Goal: Check status: Check status

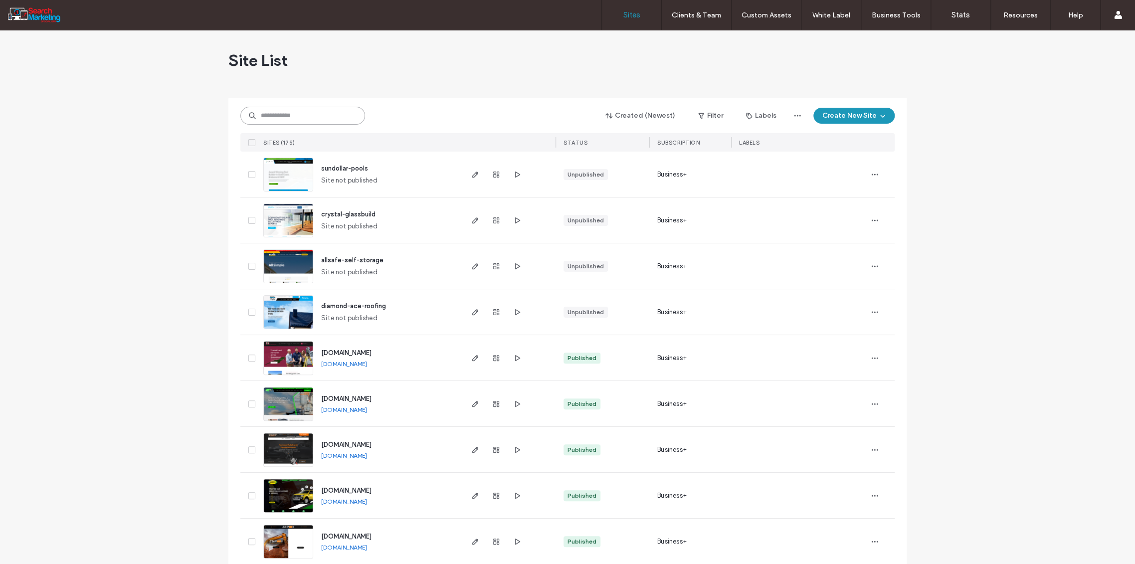
click at [275, 115] on input at bounding box center [302, 116] width 125 height 18
type input "******"
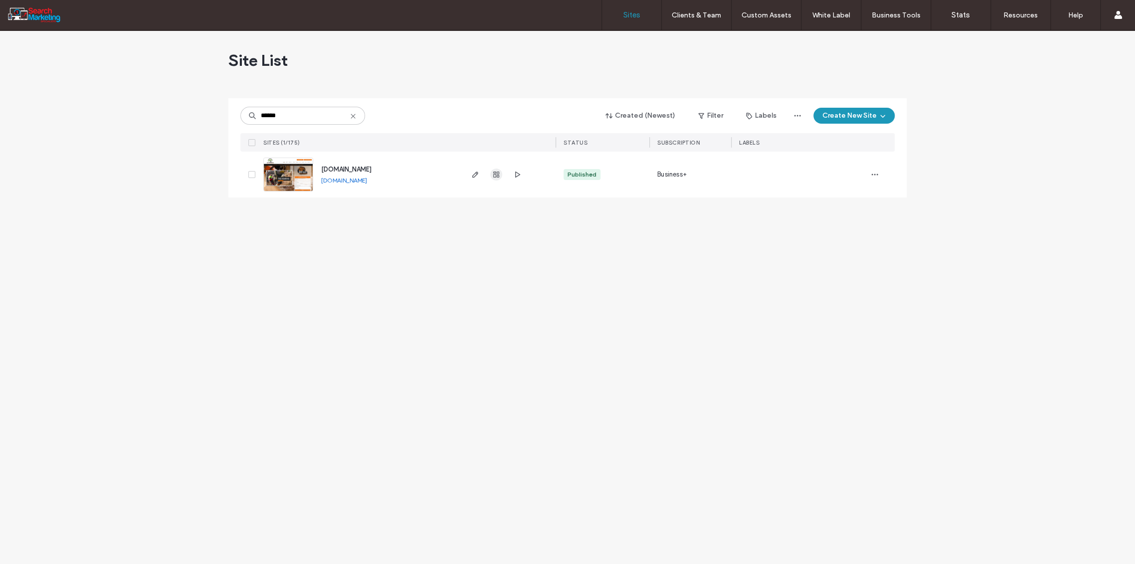
click at [495, 174] on use "button" at bounding box center [496, 175] width 6 height 6
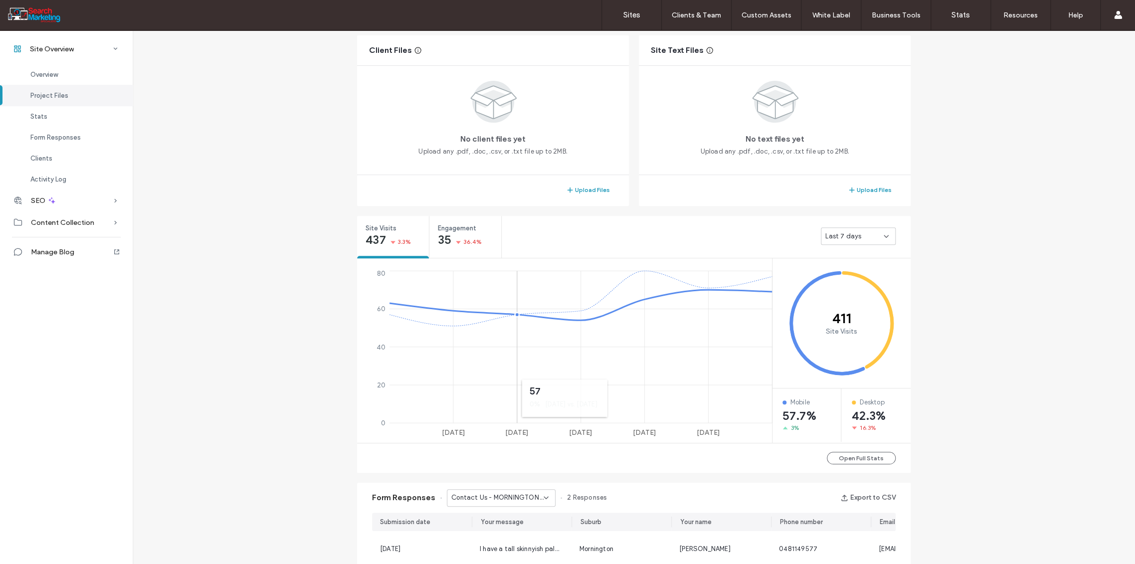
scroll to position [365, 0]
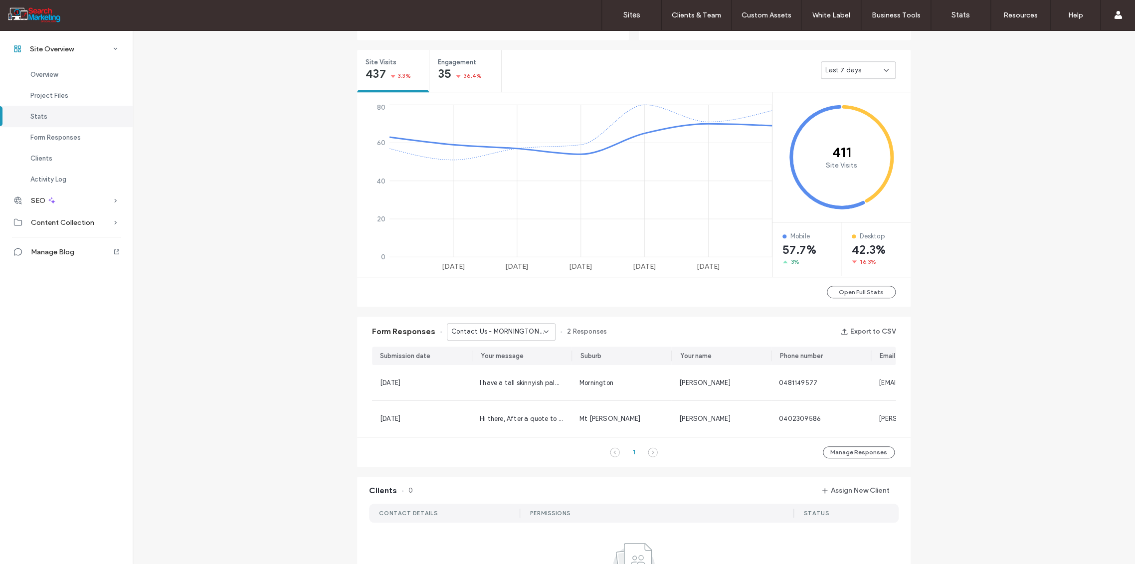
click at [543, 332] on icon at bounding box center [546, 332] width 8 height 8
click at [523, 412] on span "Home Banner Form - TREE REMOVAL page" at bounding box center [494, 415] width 96 height 10
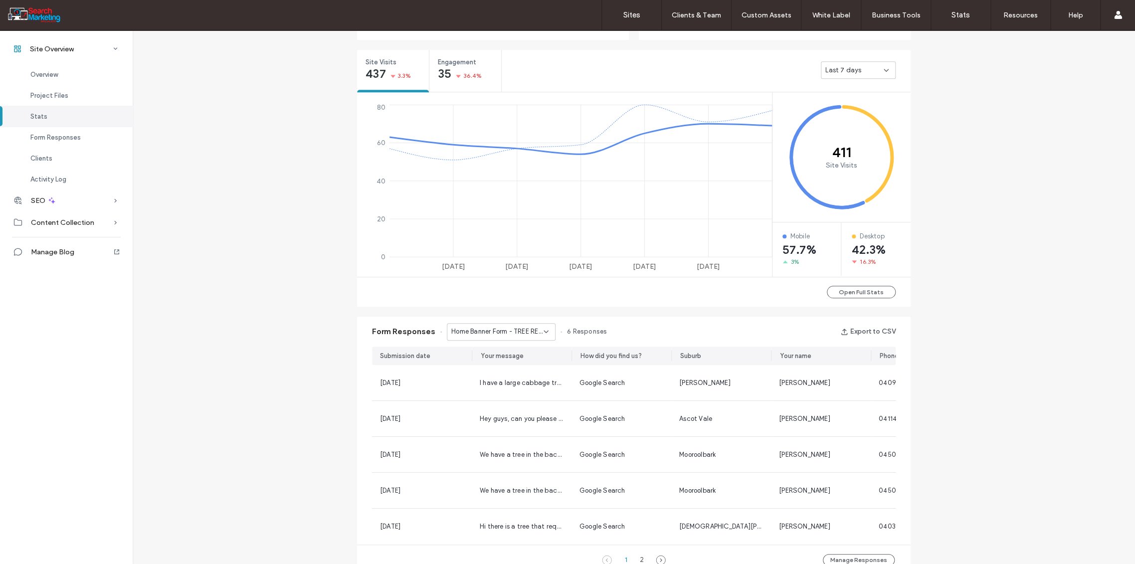
click at [543, 331] on icon at bounding box center [546, 332] width 8 height 8
click at [507, 350] on span "Home Banner Form - HOME page" at bounding box center [494, 350] width 96 height 10
click at [542, 332] on icon at bounding box center [546, 332] width 8 height 8
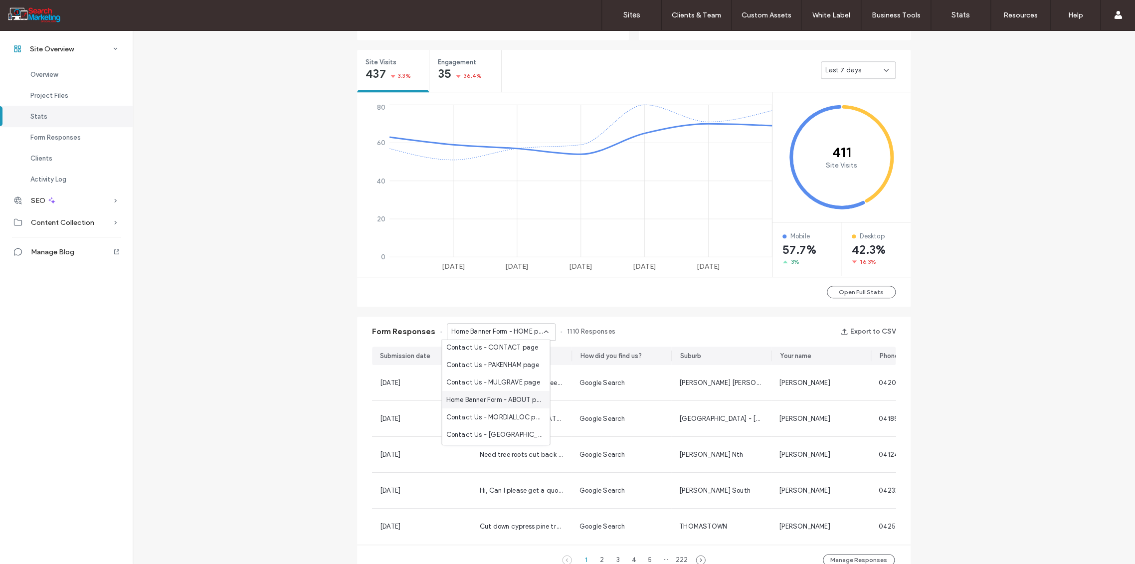
click at [495, 398] on span "Home Banner Form - ABOUT page" at bounding box center [494, 399] width 96 height 10
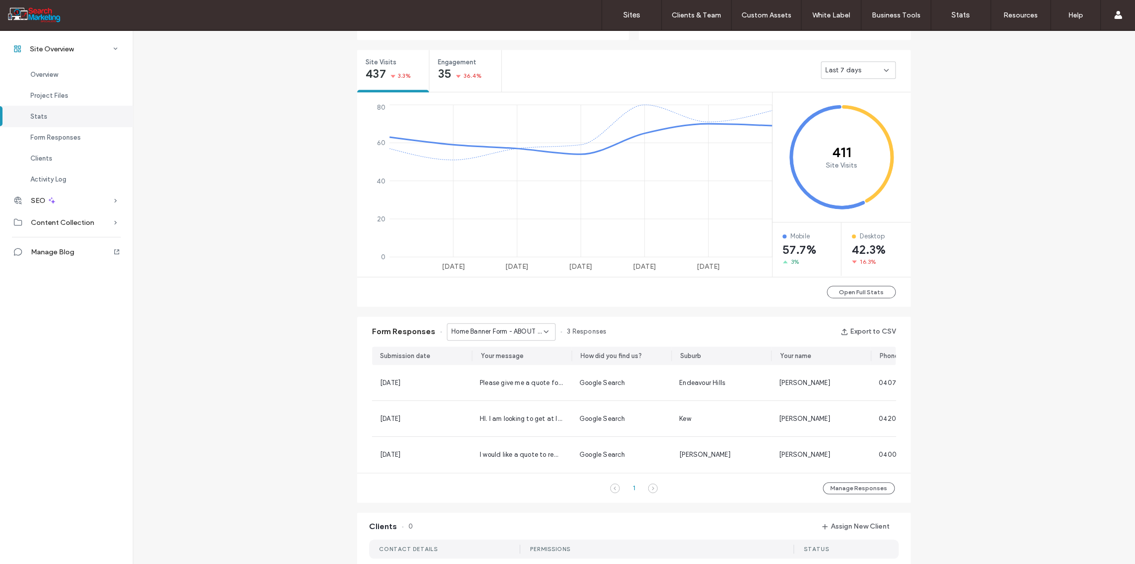
click at [542, 329] on icon at bounding box center [546, 332] width 8 height 8
click at [502, 367] on span "Contact Us - TREE REMOVAL page" at bounding box center [494, 366] width 96 height 10
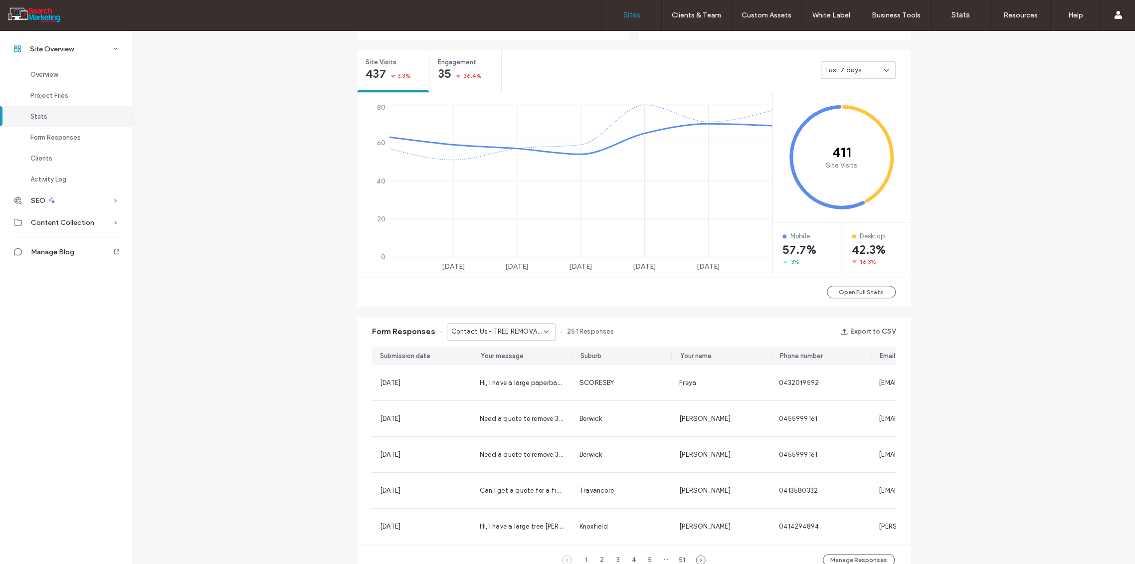
click at [633, 17] on label "Sites" at bounding box center [631, 14] width 17 height 9
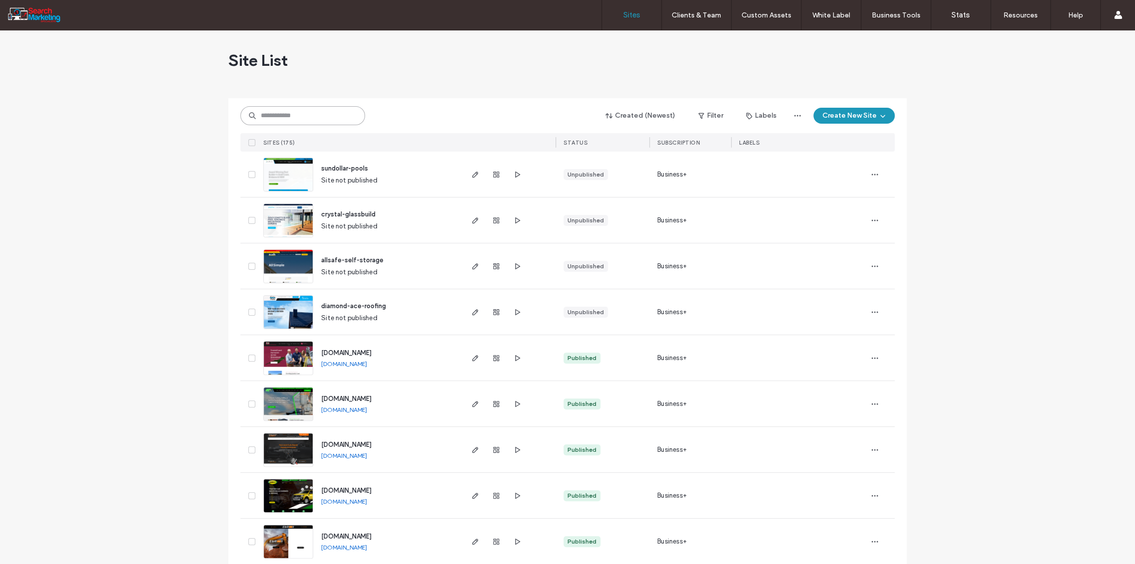
click at [267, 116] on input at bounding box center [302, 115] width 125 height 19
type input "****"
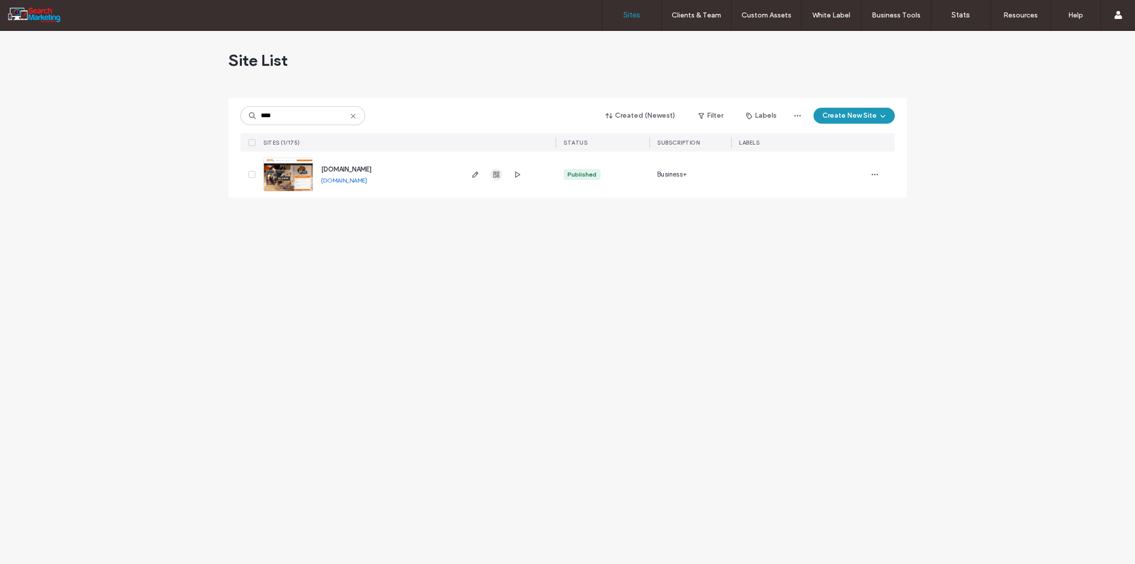
click at [496, 176] on use "button" at bounding box center [496, 175] width 6 height 6
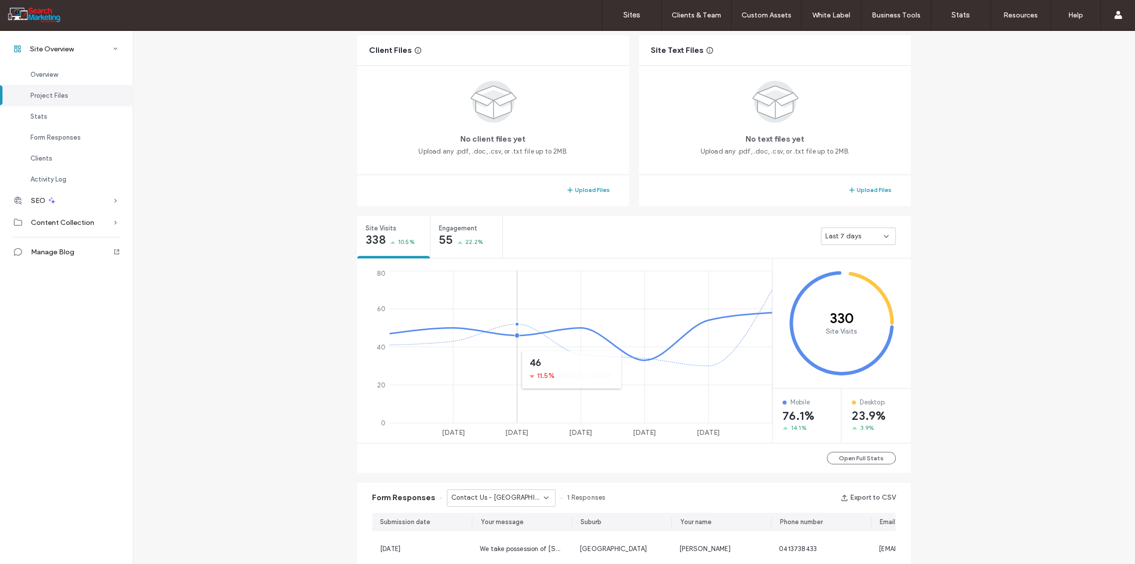
scroll to position [420, 0]
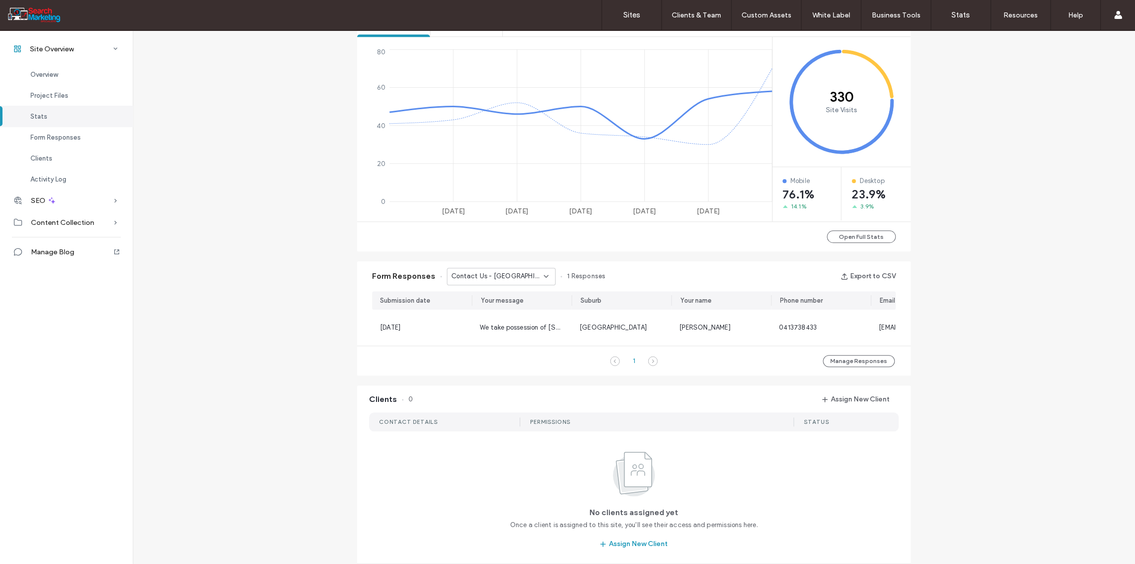
click at [542, 272] on icon at bounding box center [546, 276] width 8 height 8
click at [518, 328] on span "Contact Us - PRUNING AND SHAPING page" at bounding box center [494, 328] width 96 height 10
click at [542, 275] on icon at bounding box center [546, 276] width 8 height 8
click at [504, 299] on span "Contact Us - PALMS page" at bounding box center [486, 299] width 80 height 10
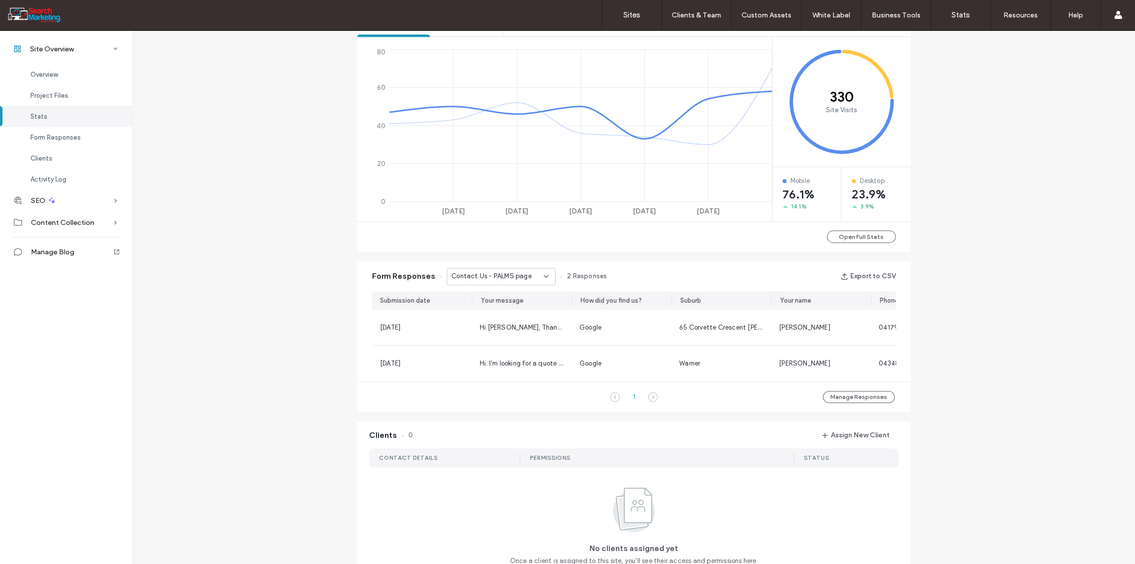
click at [543, 276] on icon at bounding box center [546, 276] width 8 height 8
click at [491, 328] on span "Contact Us - TREE REMOVAL page" at bounding box center [494, 327] width 96 height 10
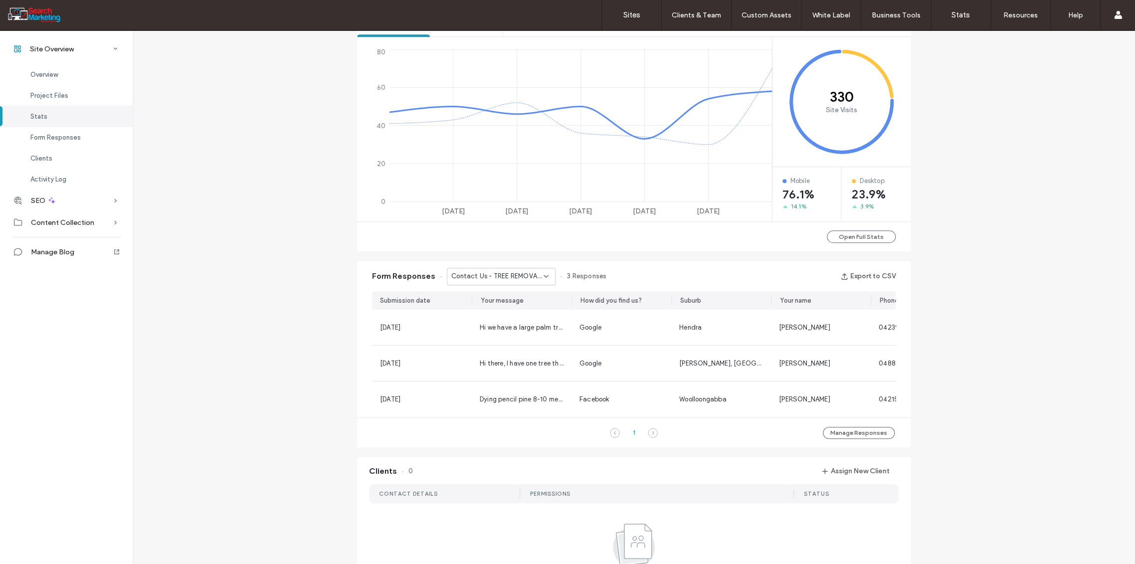
click at [543, 271] on div "Contact Us - TREE REMOVAL page" at bounding box center [501, 276] width 109 height 17
click at [499, 374] on span "Contact Us - HOME page" at bounding box center [485, 378] width 78 height 10
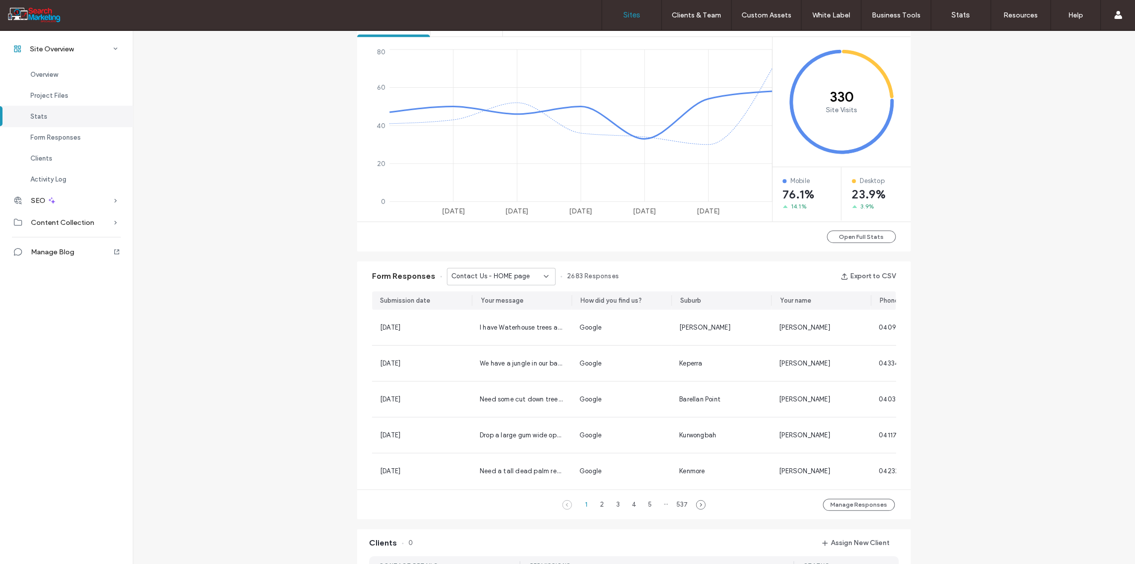
click at [634, 16] on label "Sites" at bounding box center [631, 14] width 17 height 9
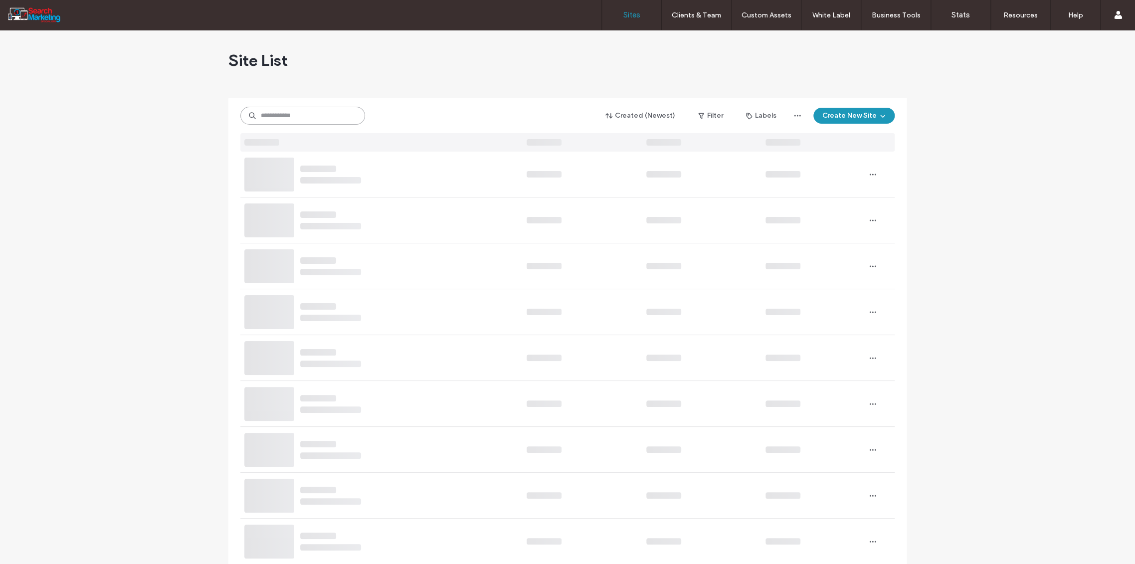
click at [276, 114] on input at bounding box center [302, 116] width 125 height 18
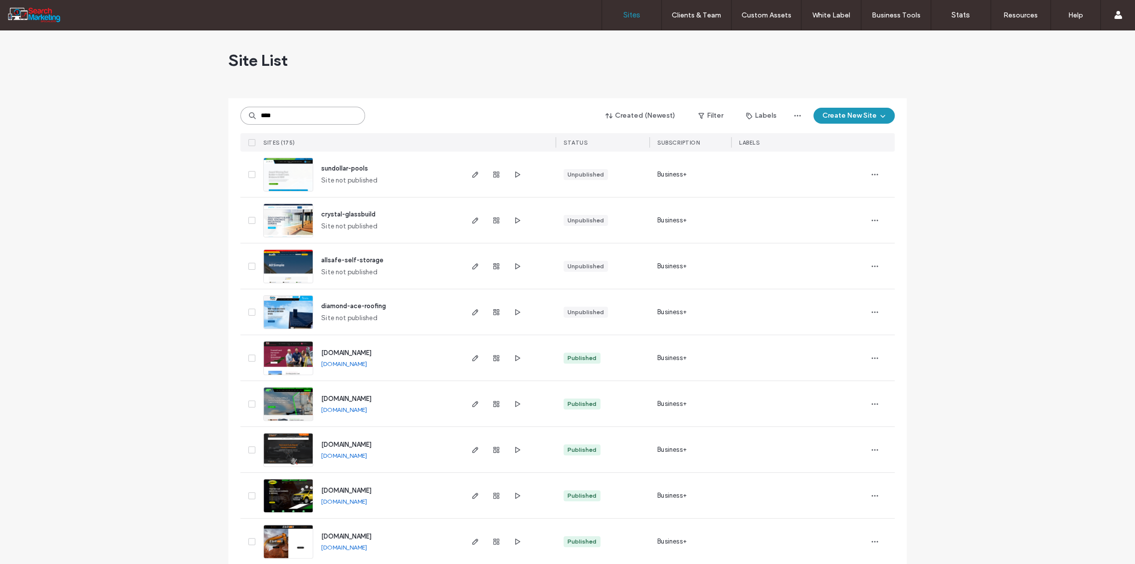
type input "****"
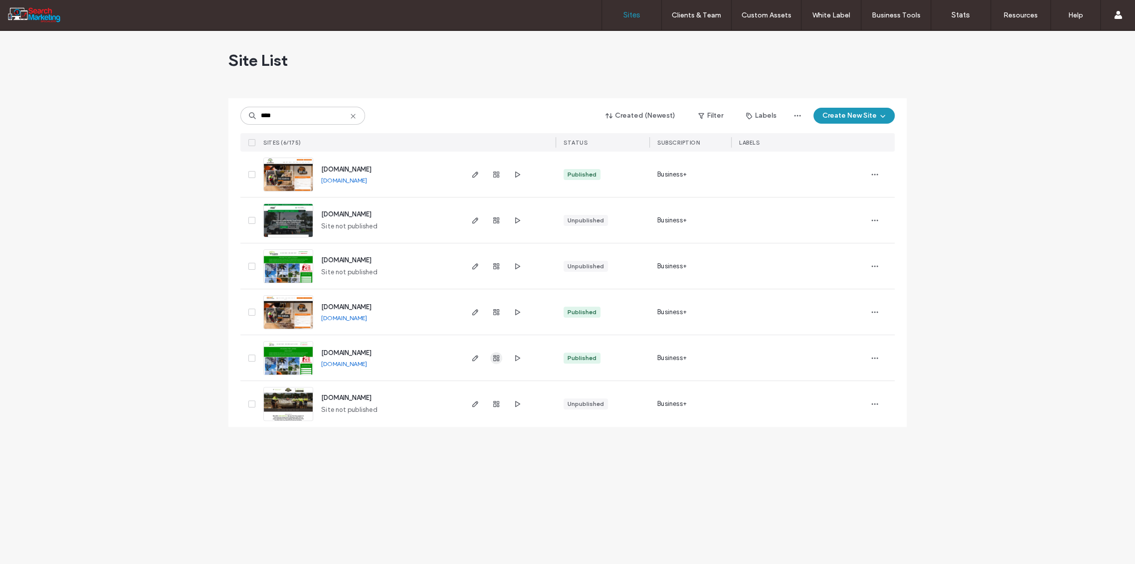
click at [495, 357] on icon "button" at bounding box center [496, 358] width 8 height 8
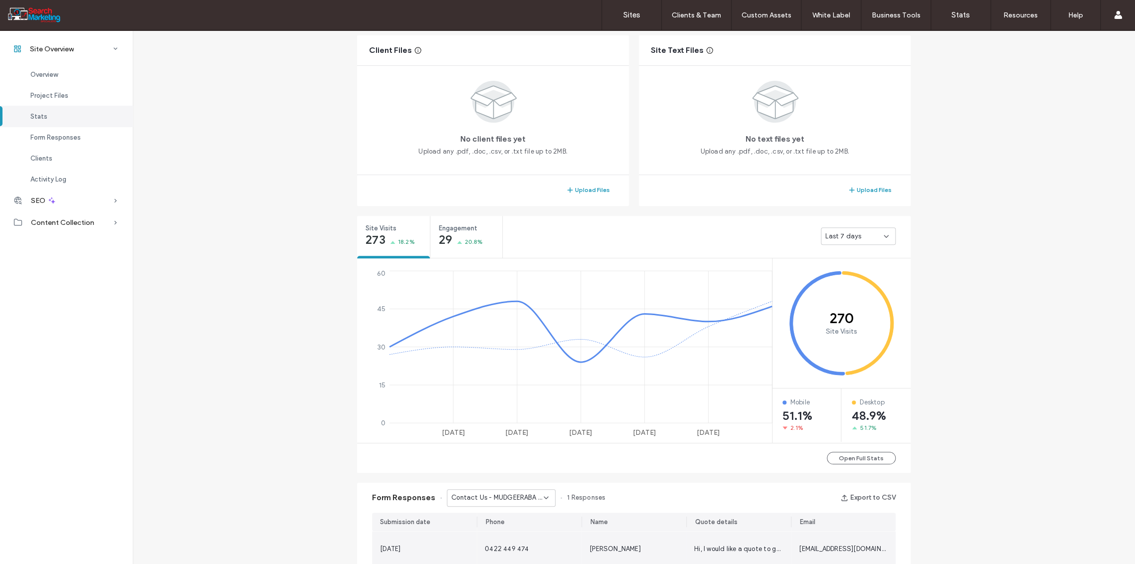
scroll to position [365, 0]
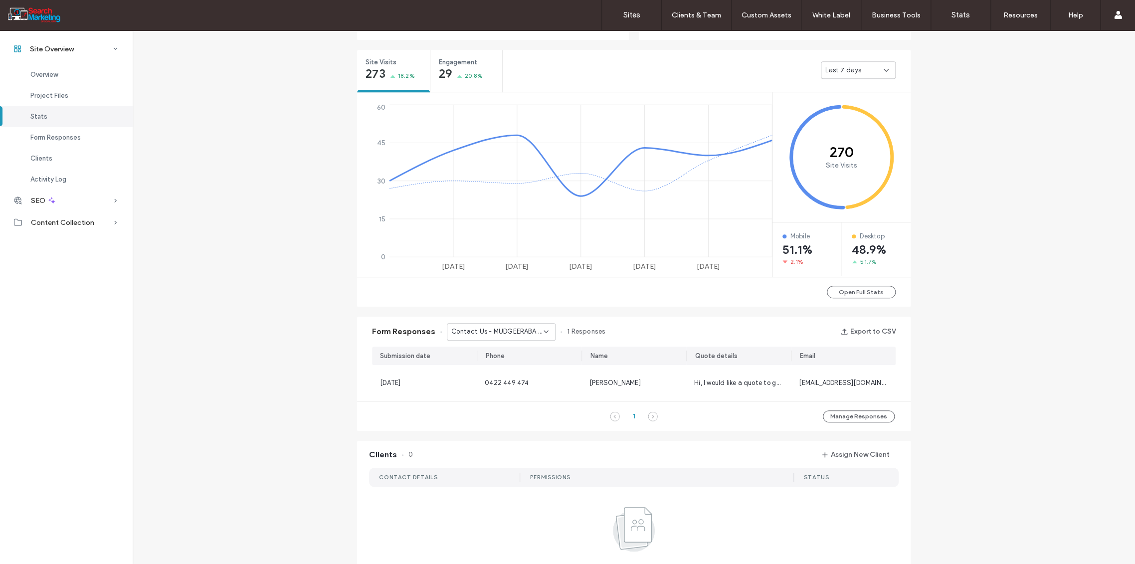
click at [543, 332] on icon at bounding box center [546, 332] width 8 height 8
click at [525, 365] on span "Contact Us - TREE REMOVAL page" at bounding box center [494, 366] width 96 height 10
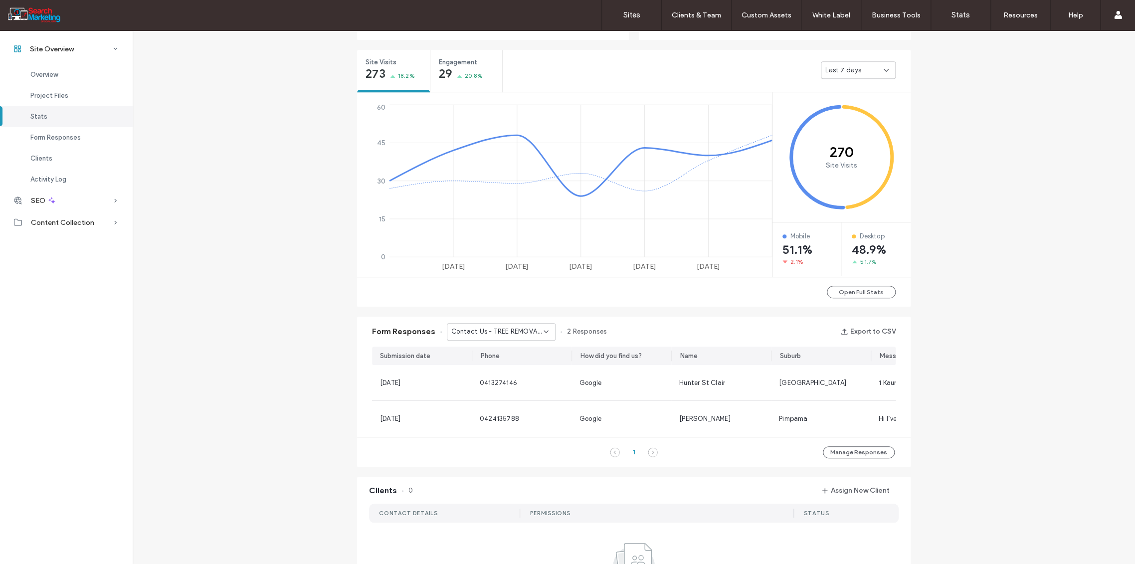
click at [542, 332] on icon at bounding box center [546, 332] width 8 height 8
click at [518, 400] on span "Contact Us - Header/Footer" at bounding box center [489, 401] width 87 height 10
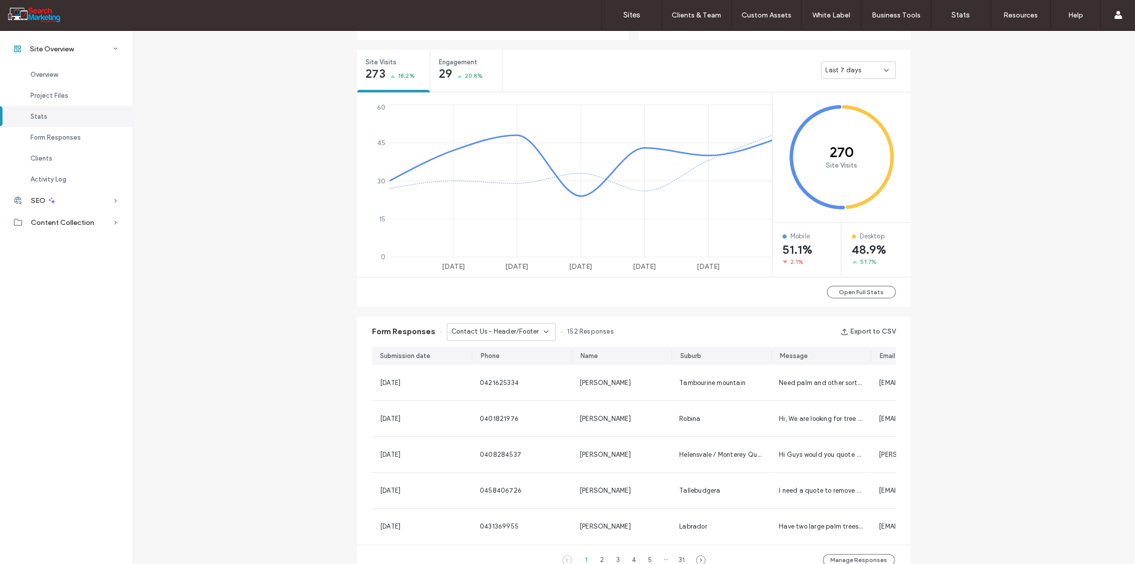
click at [542, 332] on icon at bounding box center [546, 332] width 8 height 8
click at [501, 406] on span "Contact Us - HOME page" at bounding box center [485, 406] width 78 height 10
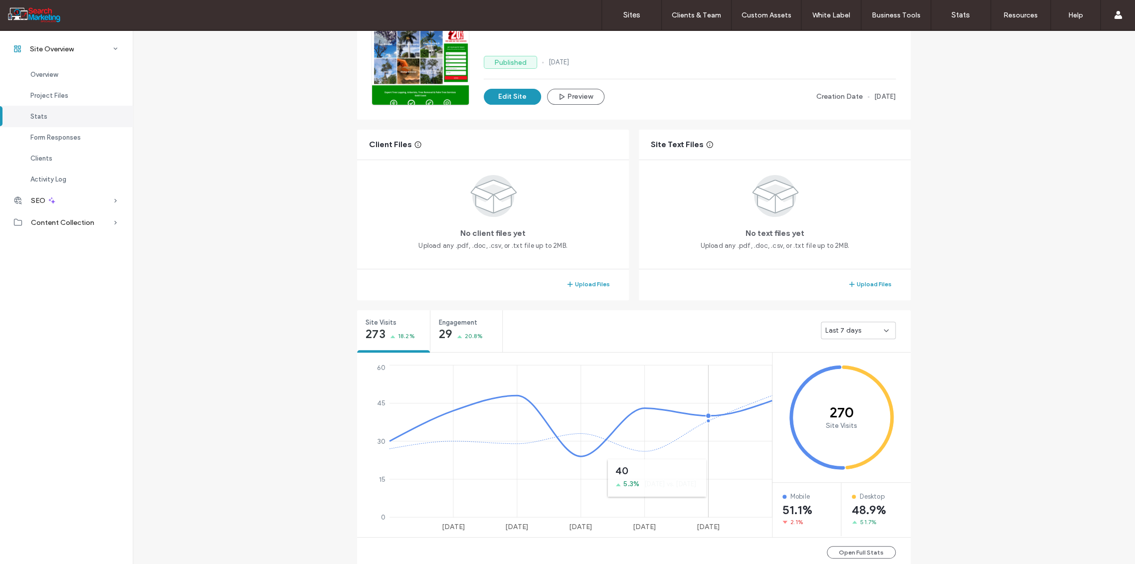
scroll to position [0, 0]
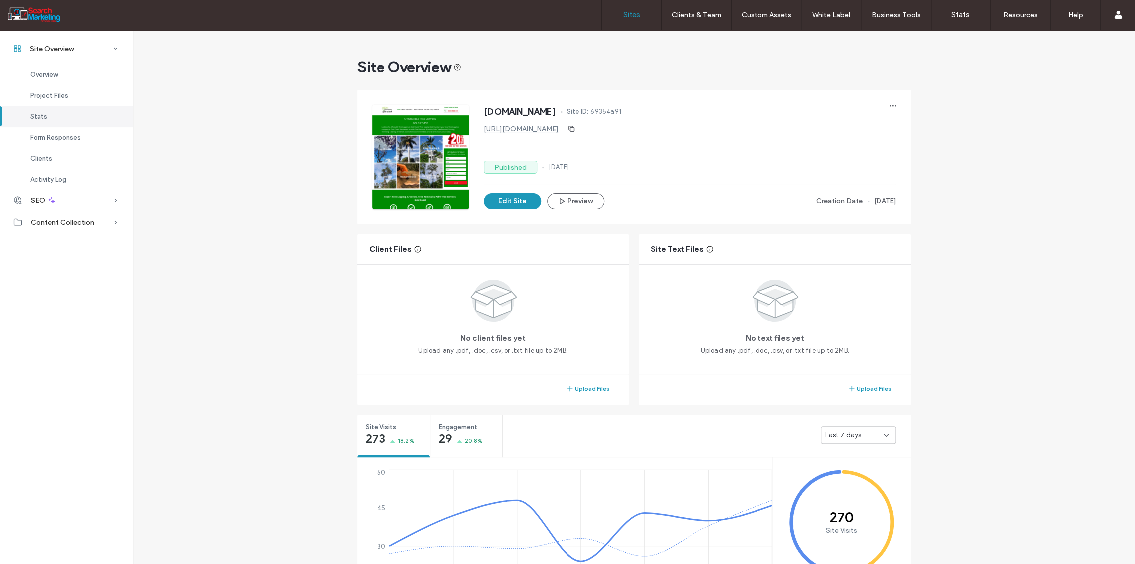
click at [628, 14] on label "Sites" at bounding box center [631, 14] width 17 height 9
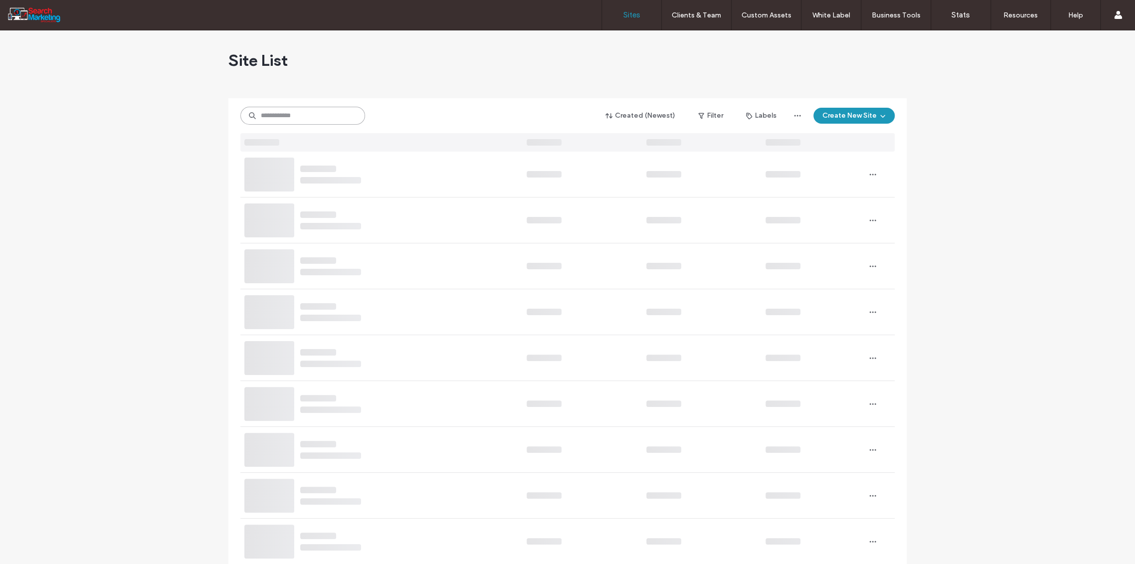
click at [307, 119] on input at bounding box center [302, 116] width 125 height 18
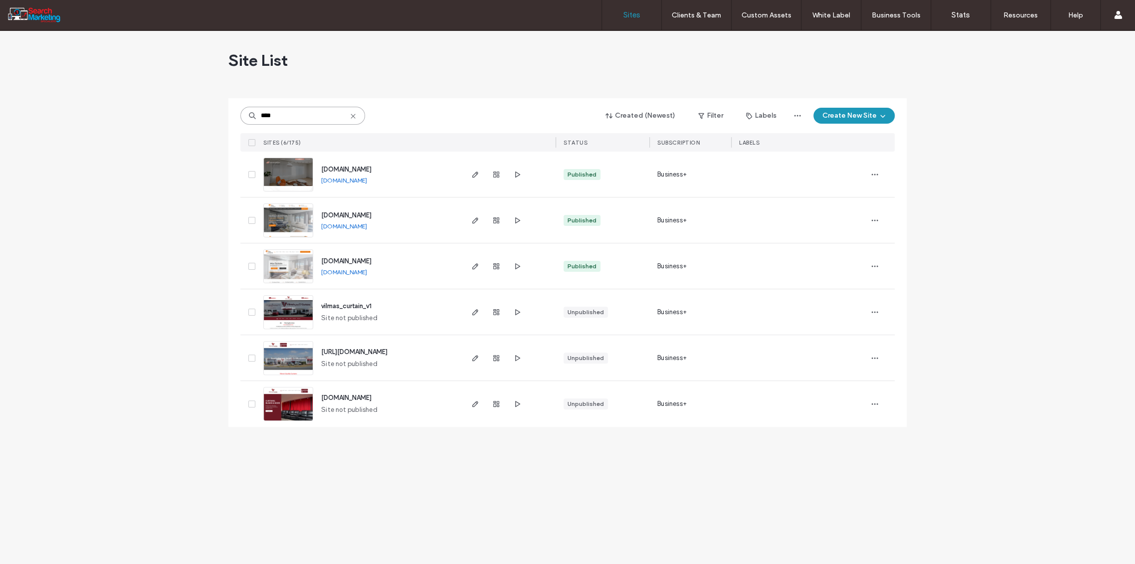
type input "****"
click at [495, 173] on icon "button" at bounding box center [496, 175] width 8 height 8
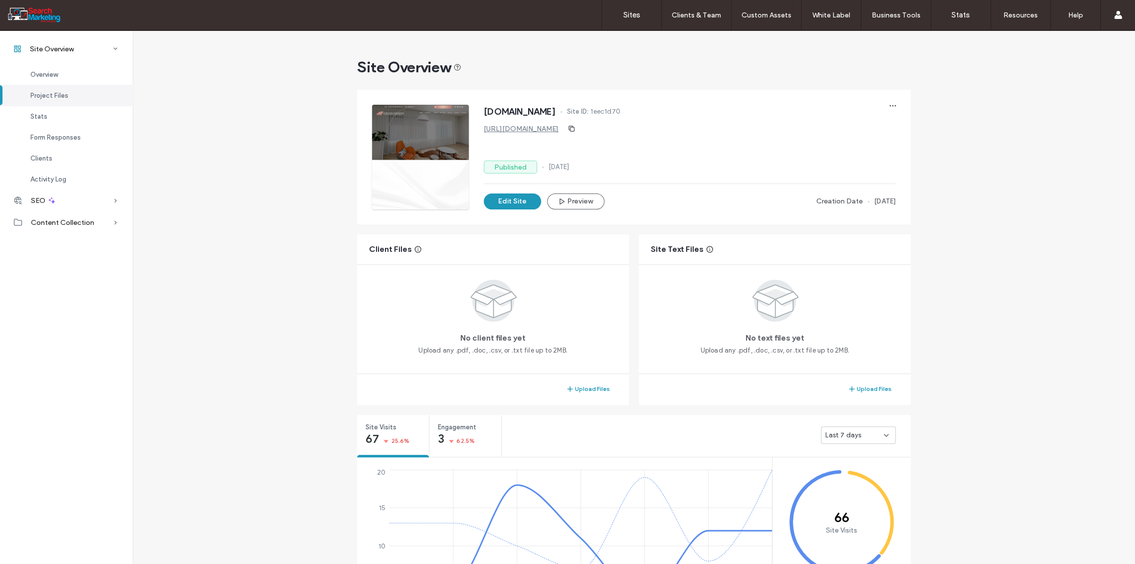
scroll to position [277, 0]
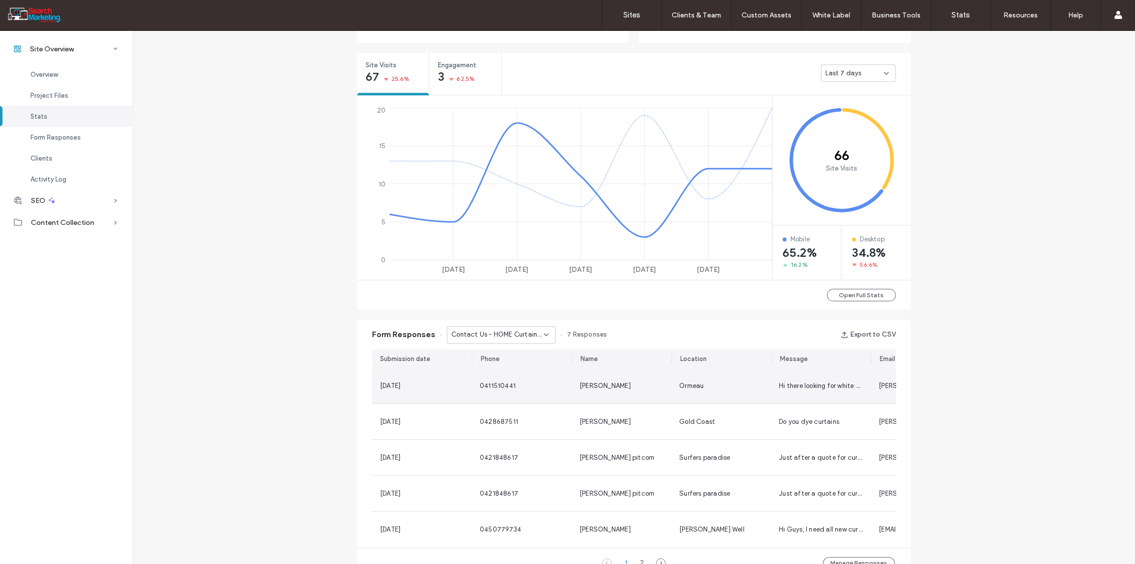
scroll to position [387, 0]
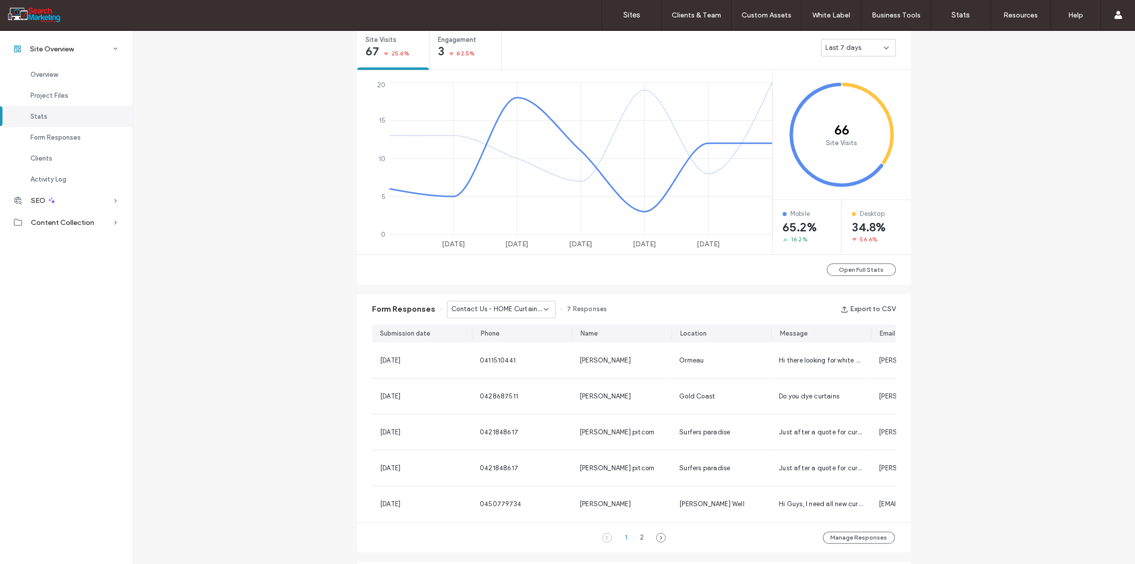
click at [542, 306] on icon at bounding box center [546, 309] width 8 height 8
click at [517, 345] on span "Contact us - CONTACT page" at bounding box center [491, 344] width 91 height 10
click at [542, 307] on icon at bounding box center [546, 309] width 8 height 8
click at [528, 362] on div "Contact Us - Blank popup" at bounding box center [496, 360] width 108 height 17
click at [542, 308] on icon at bounding box center [546, 309] width 8 height 8
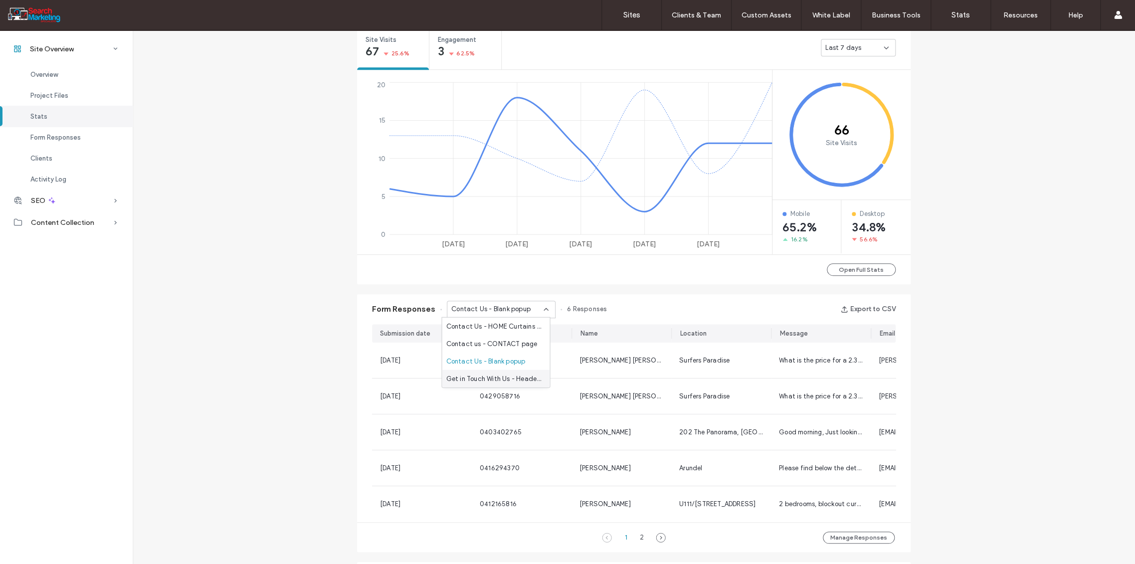
click at [527, 376] on span "Get in Touch With Us - Header/Footer" at bounding box center [494, 378] width 96 height 10
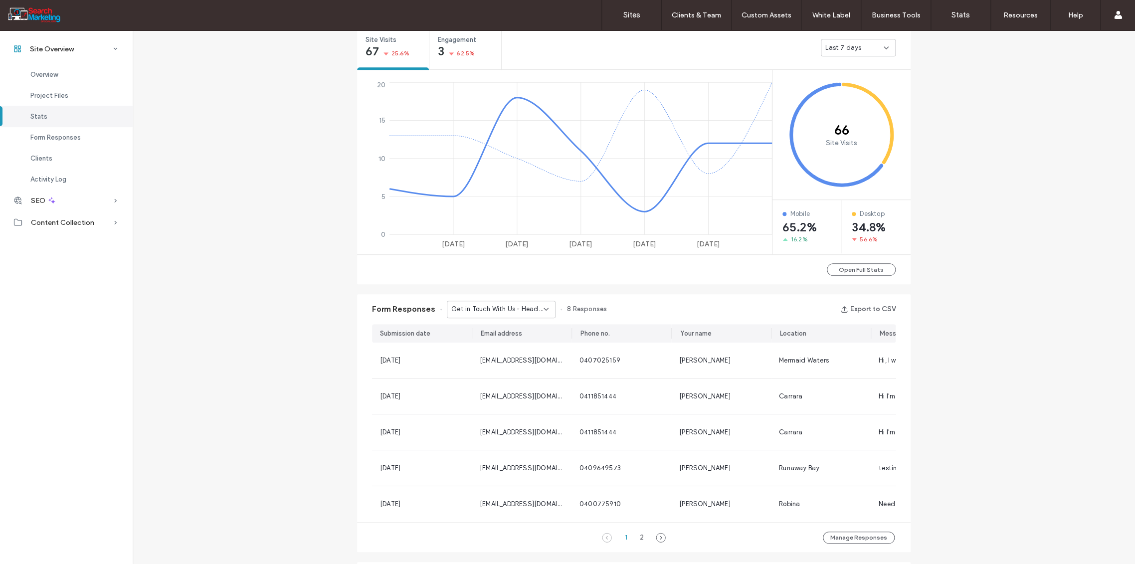
click at [542, 310] on icon at bounding box center [546, 309] width 8 height 8
click at [515, 328] on span "Contact Us - HOME Curtains Form popup" at bounding box center [494, 326] width 96 height 10
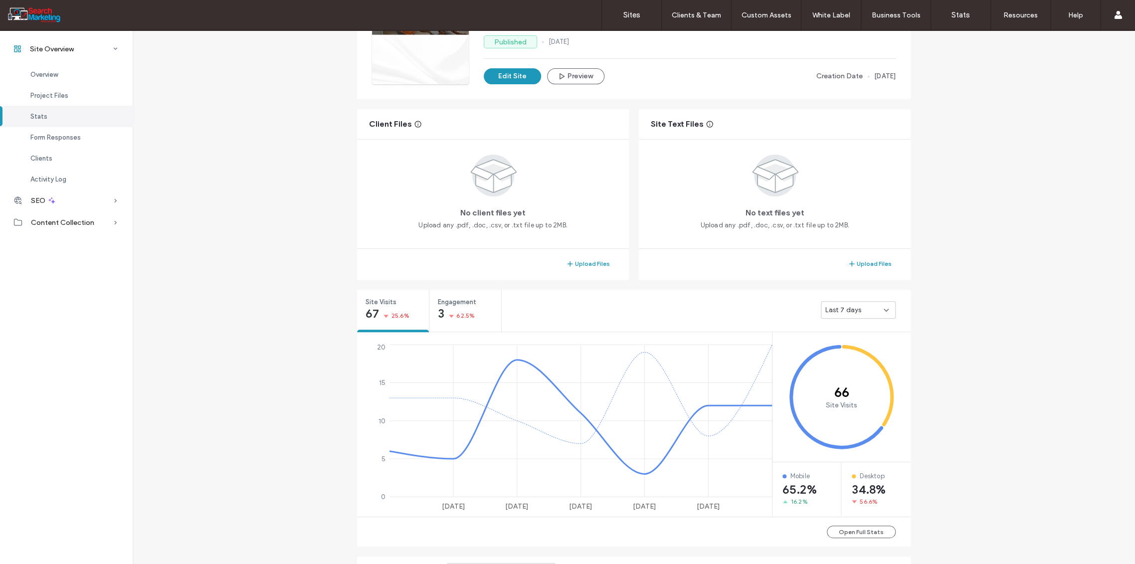
scroll to position [0, 0]
